Goal: Communication & Community: Share content

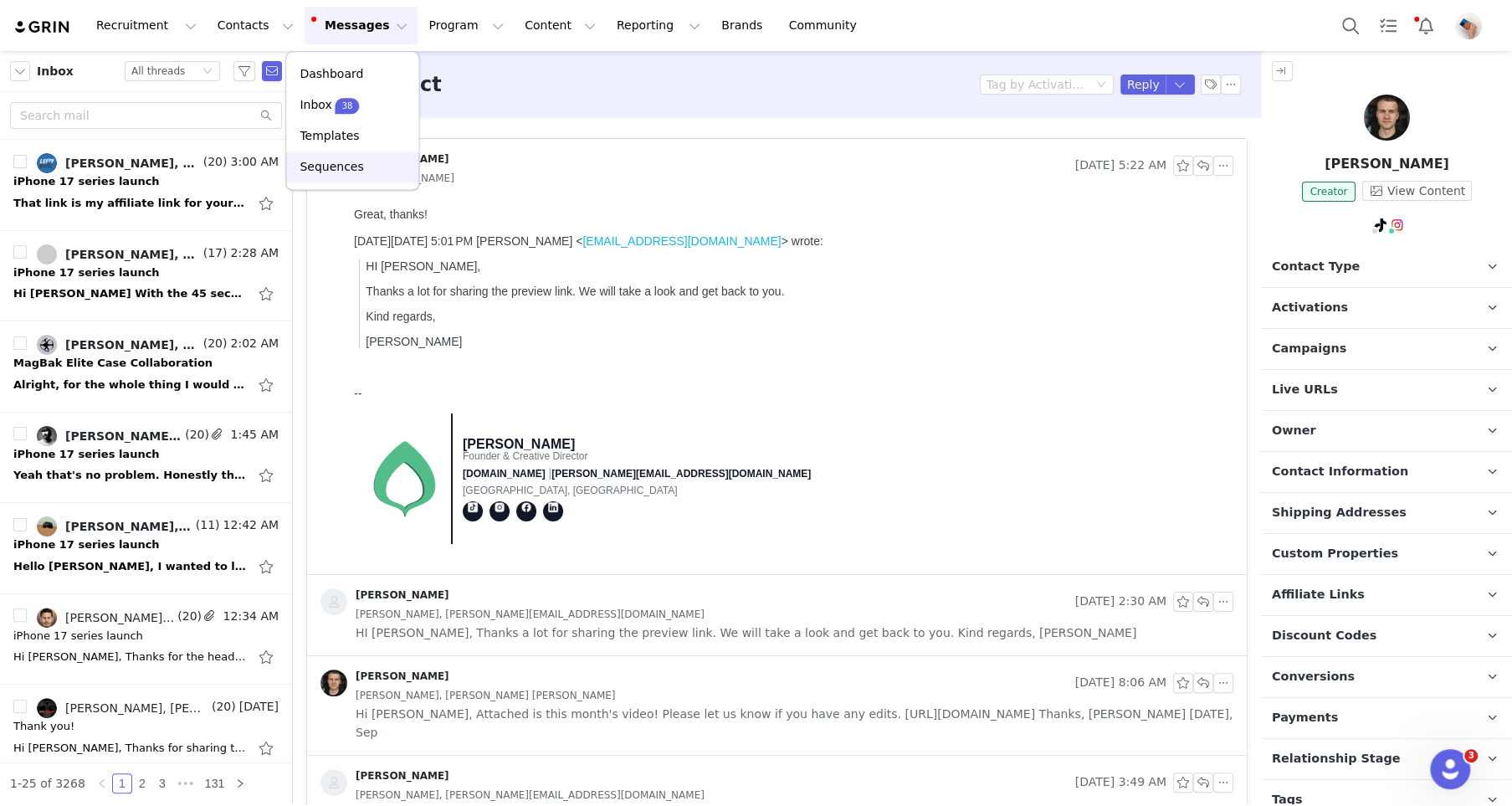
scroll to position [1443, 0]
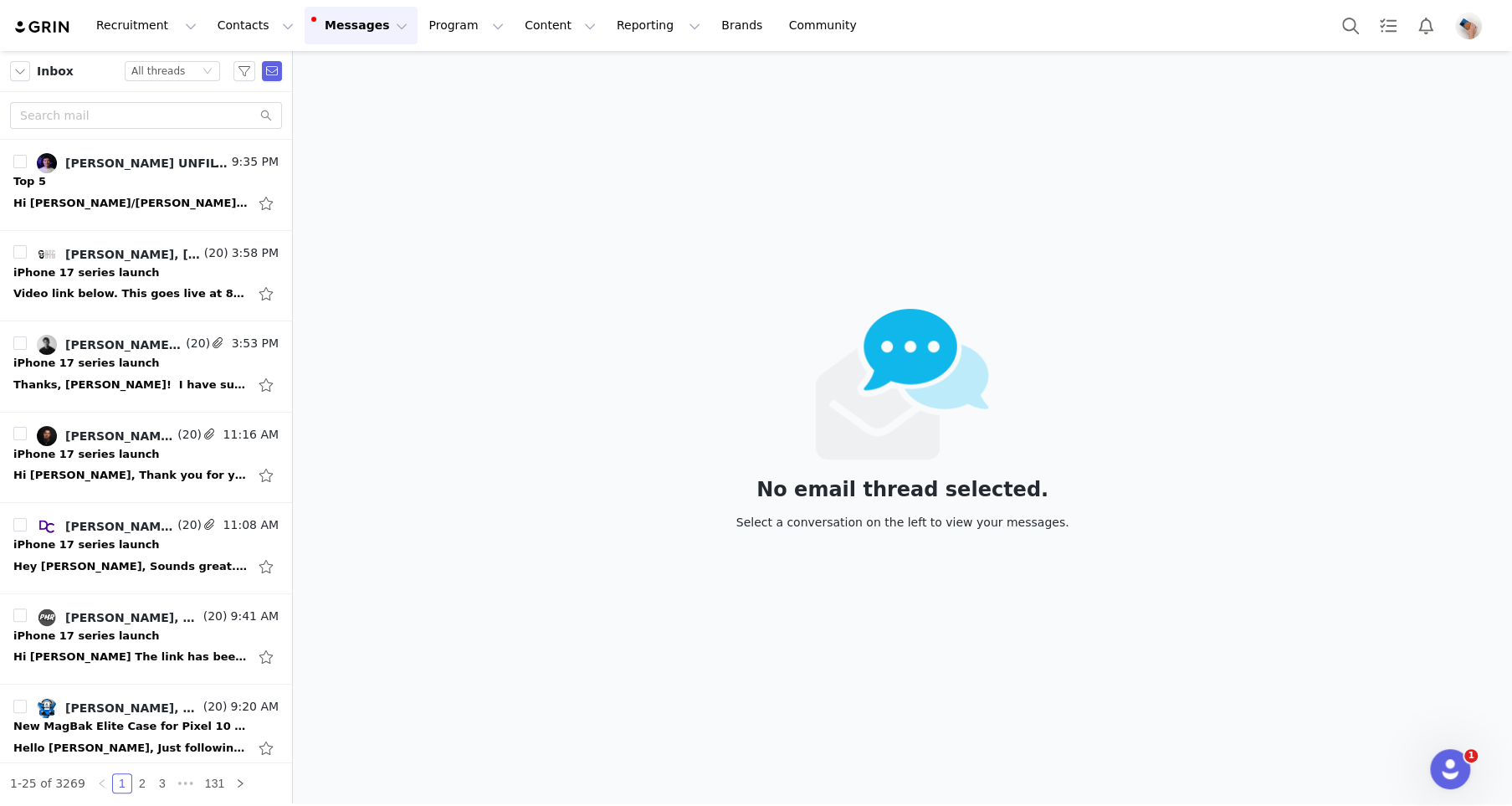
click at [349, 24] on button "Messages Messages" at bounding box center [361, 25] width 113 height 38
click at [472, 180] on div "No email thread selected. Select a conversation on the left to view your messag…" at bounding box center [902, 427] width 1219 height 752
click at [128, 190] on div "Hi [PERSON_NAME]/[PERSON_NAME], The top 5 is out! [URL][DOMAIN_NAME] Kind regar…" at bounding box center [145, 203] width 265 height 27
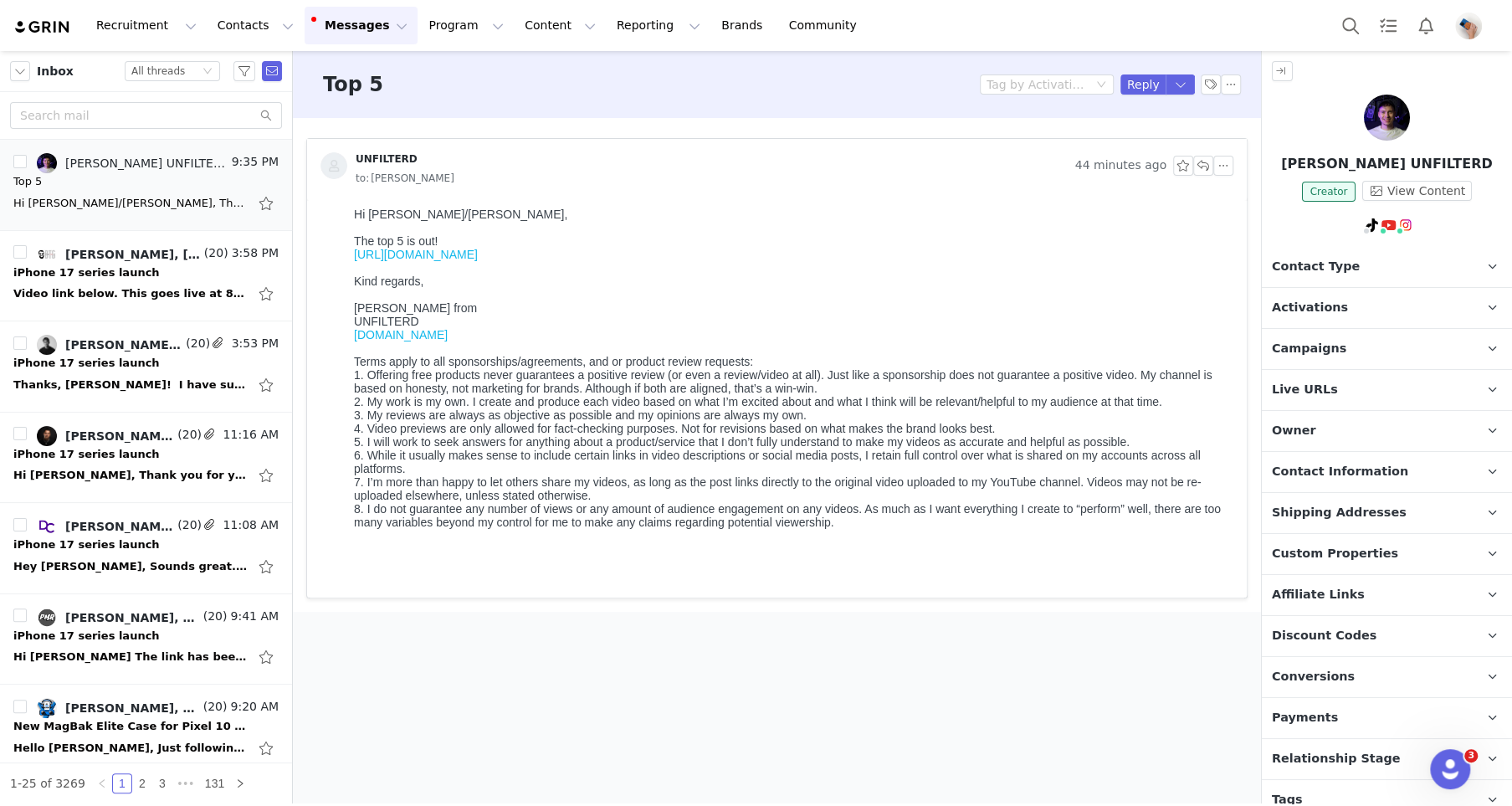
click at [471, 258] on link "https://youtu.be/_FbJfZWJBAc" at bounding box center [416, 254] width 124 height 13
click at [412, 255] on link "https://youtu.be/_FbJfZWJBAc" at bounding box center [416, 254] width 124 height 13
click at [1204, 169] on button "button" at bounding box center [1203, 166] width 20 height 20
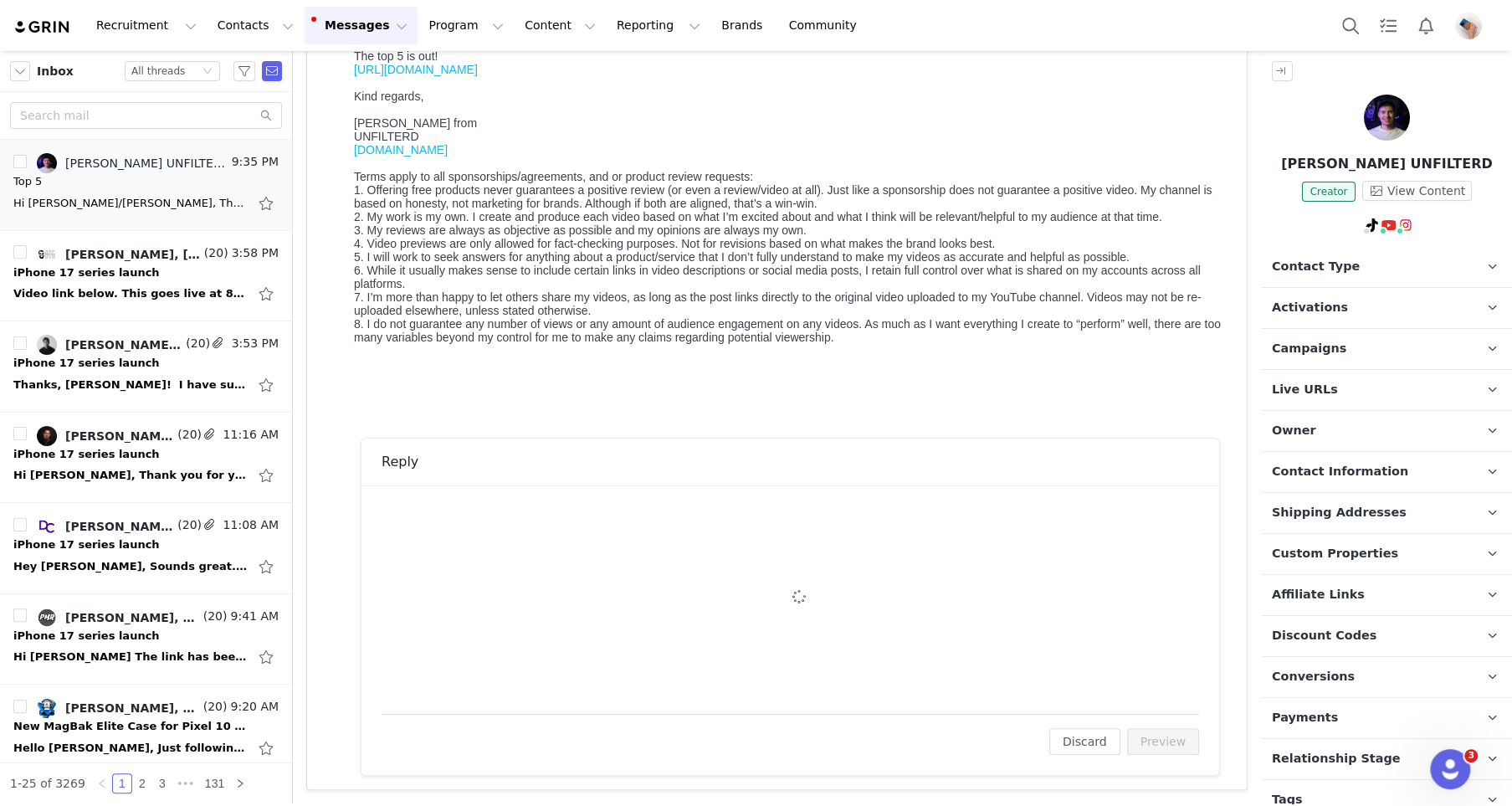
scroll to position [183, 0]
click at [442, 558] on div "To: Raoul UNFILTERD (biz.unfilterd@gmail.com) Cc Cc: Attach a file Sending Opti…" at bounding box center [790, 600] width 817 height 188
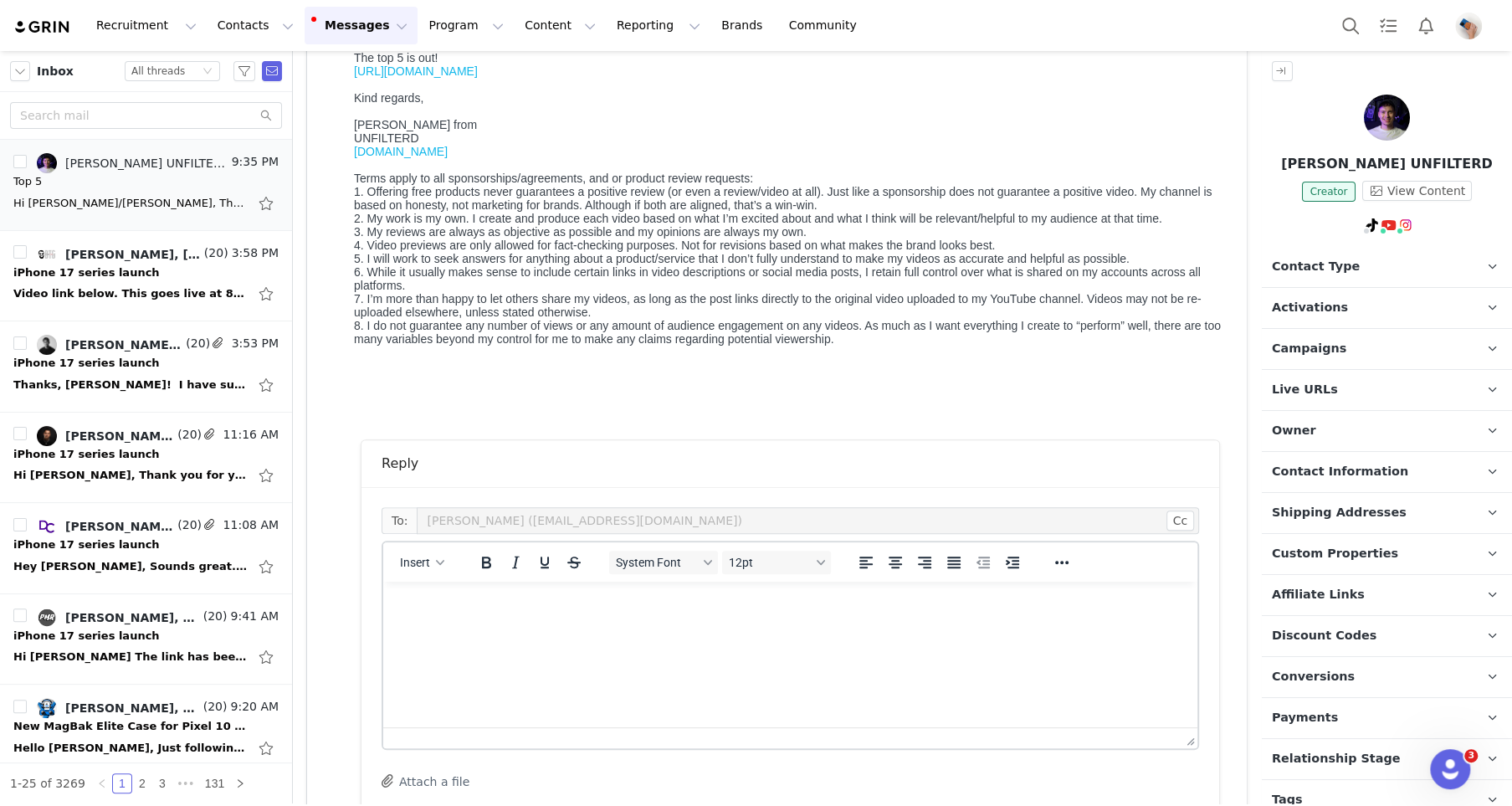
scroll to position [0, 0]
click at [450, 595] on p "Rich Text Area. Press ALT-0 for help." at bounding box center [790, 604] width 788 height 19
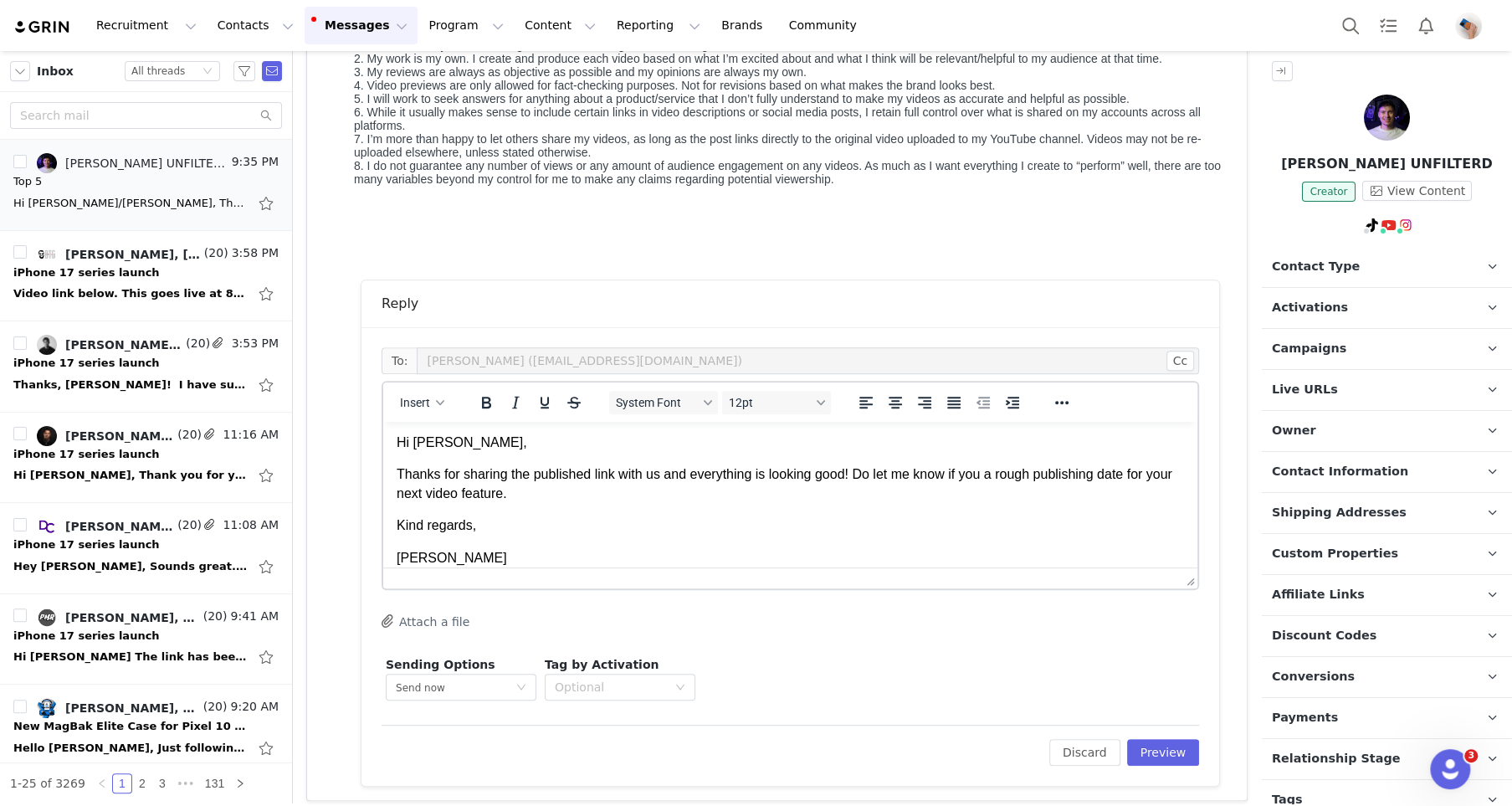
scroll to position [352, 0]
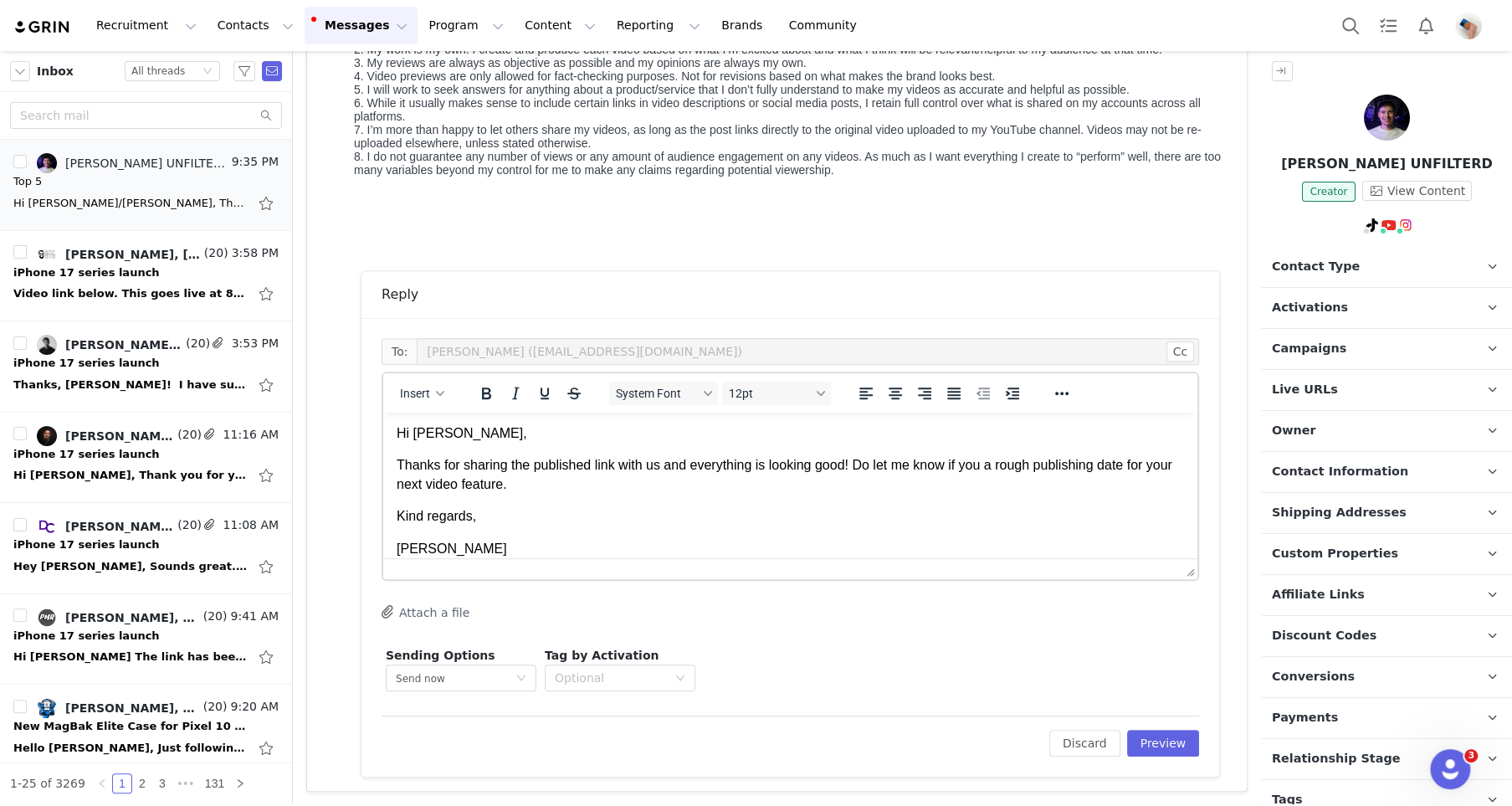
click at [1154, 730] on div "Discard Preview" at bounding box center [1125, 743] width 150 height 27
click at [1153, 738] on button "Preview" at bounding box center [1163, 743] width 73 height 27
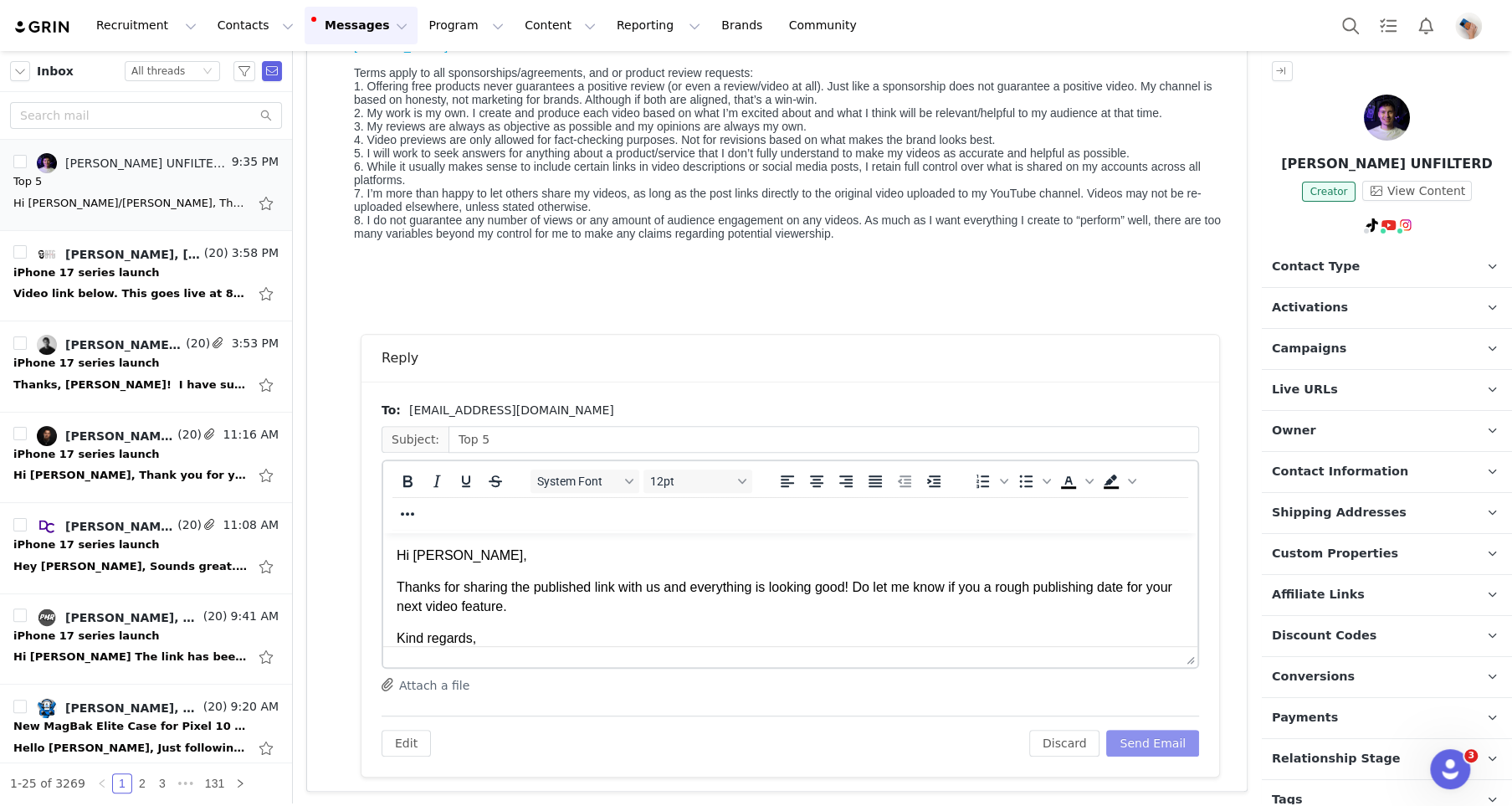
scroll to position [0, 0]
click at [1152, 751] on button "Send Email" at bounding box center [1153, 743] width 93 height 27
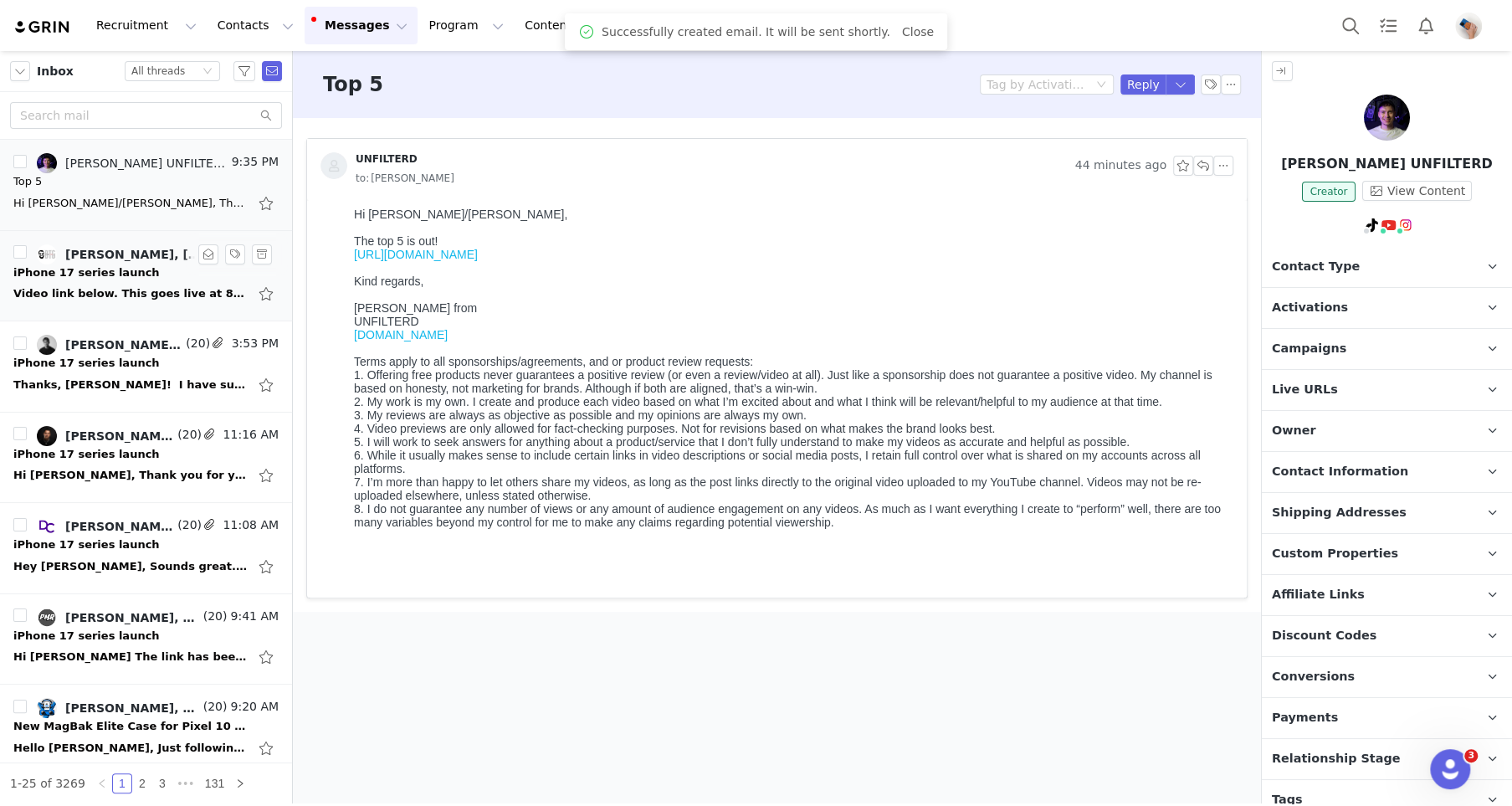
click at [112, 302] on div "Video link below. This goes live at 8 am EST. As you've probably figured out, I…" at bounding box center [145, 294] width 265 height 27
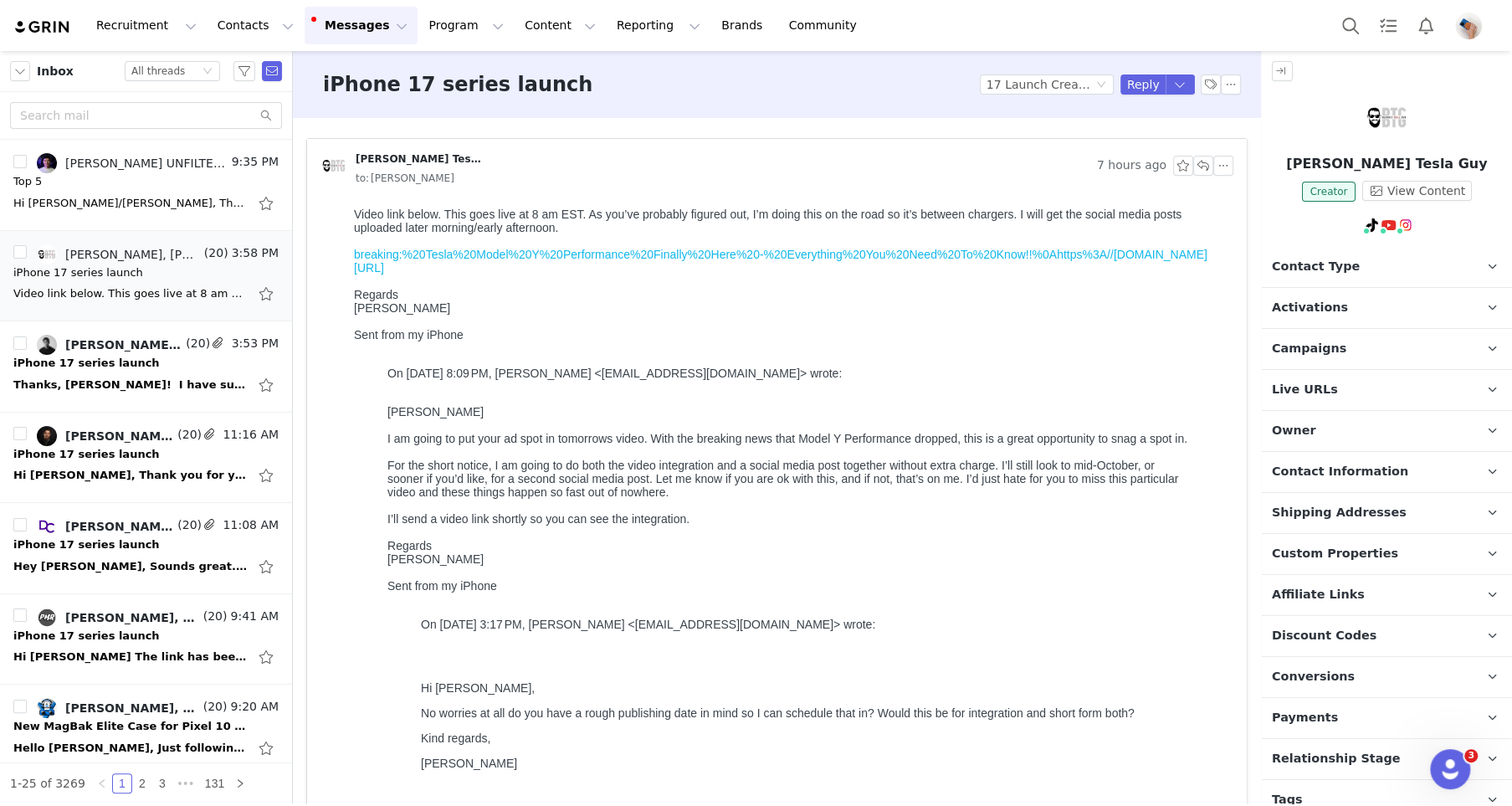
click at [486, 257] on link "breaking:%20Tesla%20Model%20Y%20Performance%20Finally%20Here%20-%20Everything%2…" at bounding box center [780, 260] width 853 height 27
click at [510, 272] on link "breaking:%20Tesla%20Model%20Y%20Performance%20Finally%20Here%20-%20Everything%2…" at bounding box center [780, 260] width 853 height 27
click at [484, 258] on link "breaking:%20Tesla%20Model%20Y%20Performance%20Finally%20Here%20-%20Everything%2…" at bounding box center [780, 260] width 853 height 27
click at [393, 255] on link "breaking:%20Tesla%20Model%20Y%20Performance%20Finally%20Here%20-%20Everything%2…" at bounding box center [780, 260] width 853 height 27
click at [1370, 262] on link "@Bearded Tesla Guy" at bounding box center [1396, 261] width 120 height 13
